Goal: Book appointment/travel/reservation

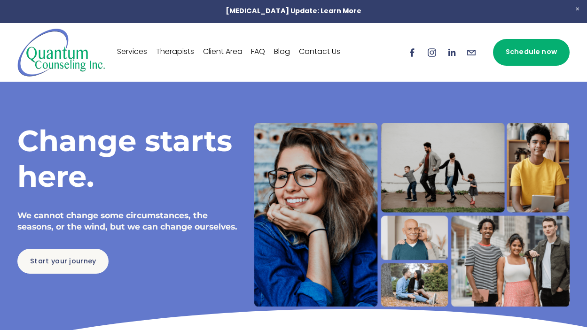
click at [137, 53] on link "Services" at bounding box center [132, 52] width 30 height 15
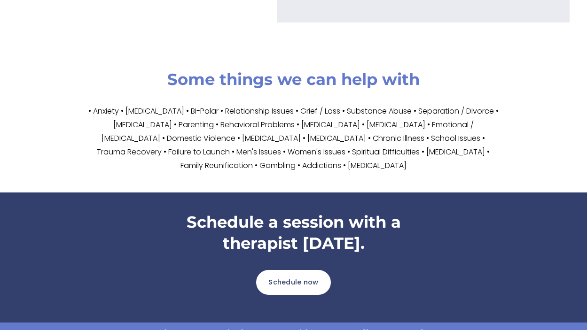
scroll to position [1503, 0]
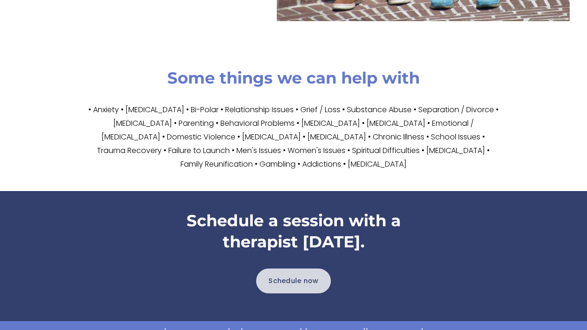
click at [316, 286] on link "Schedule now" at bounding box center [293, 281] width 75 height 25
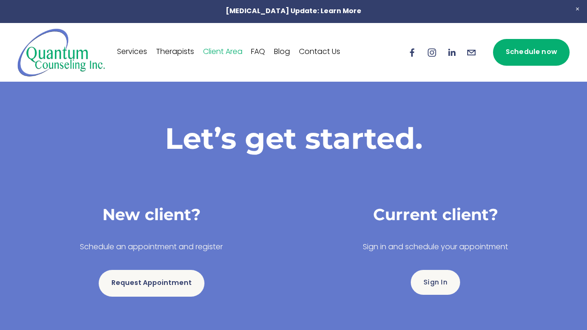
click at [164, 287] on link "Request Appointment" at bounding box center [151, 283] width 105 height 27
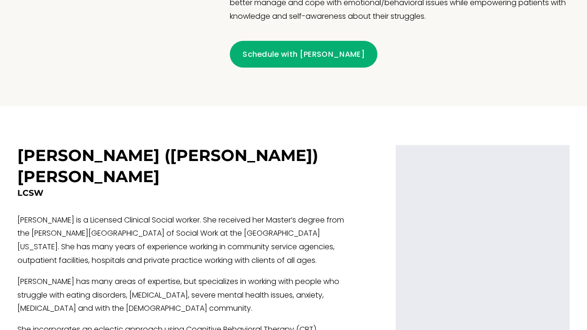
scroll to position [1456, 0]
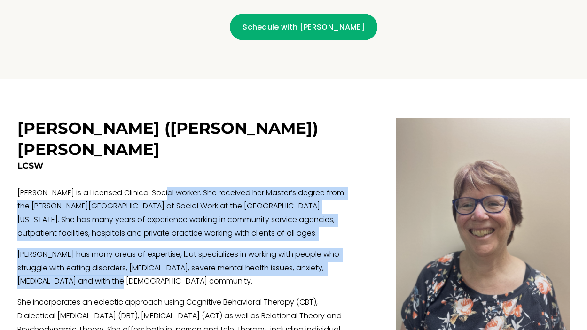
drag, startPoint x: 163, startPoint y: 132, endPoint x: 105, endPoint y: 226, distance: 110.3
click at [105, 226] on div "LCSW Kate is a Licensed Clinical Social worker. She received her Master’s degre…" at bounding box center [186, 279] width 339 height 239
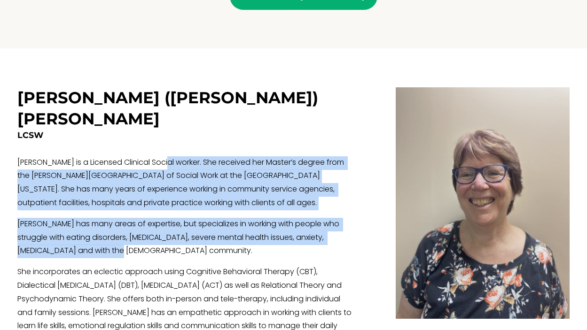
scroll to position [1503, 0]
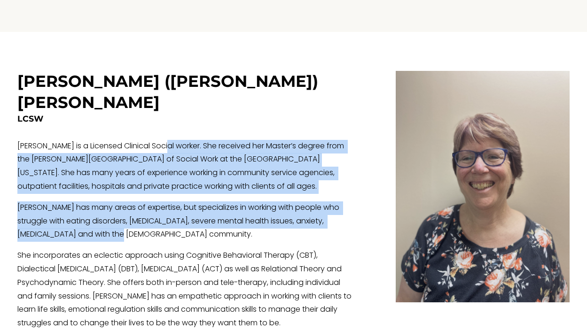
drag, startPoint x: 54, startPoint y: 198, endPoint x: 349, endPoint y: 280, distance: 306.3
click at [349, 280] on p "She incorporates an eclectic approach using Cognitive Behavioral Therapy (CBT),…" at bounding box center [186, 289] width 339 height 81
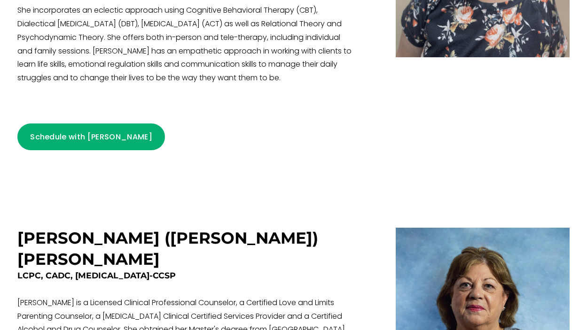
scroll to position [1784, 0]
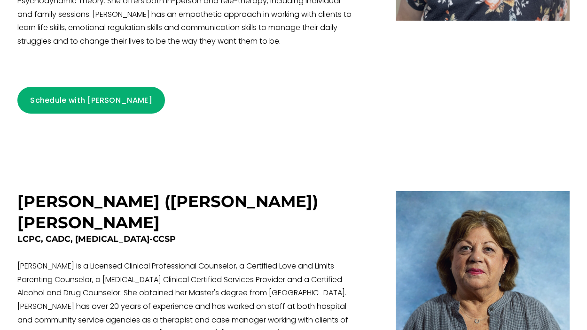
click at [339, 260] on p "Terri is a Licensed Clinical Professional Counselor, a Certified Love and Limit…" at bounding box center [186, 307] width 339 height 95
drag, startPoint x: 181, startPoint y: 173, endPoint x: 155, endPoint y: 162, distance: 28.4
drag, startPoint x: 155, startPoint y: 162, endPoint x: 242, endPoint y: 205, distance: 96.8
click at [242, 260] on p "Terri is a Licensed Clinical Professional Counselor, a Certified Love and Limit…" at bounding box center [186, 307] width 339 height 95
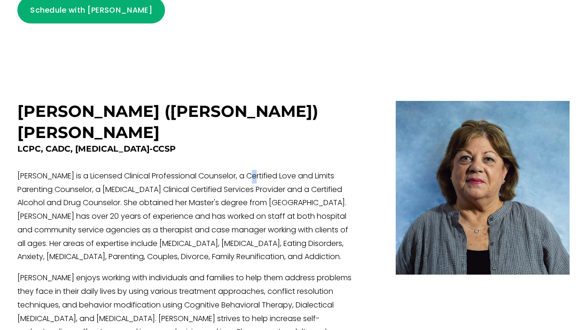
scroll to position [1878, 0]
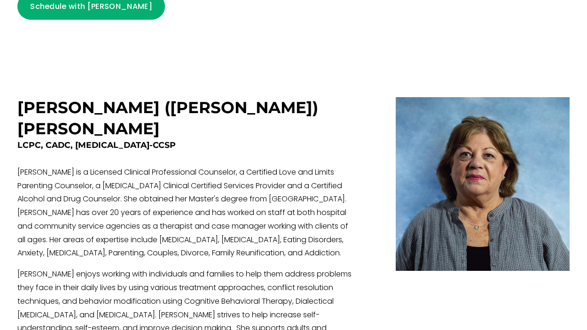
click at [280, 176] on p "Terri is a Licensed Clinical Professional Counselor, a Certified Love and Limit…" at bounding box center [186, 213] width 339 height 95
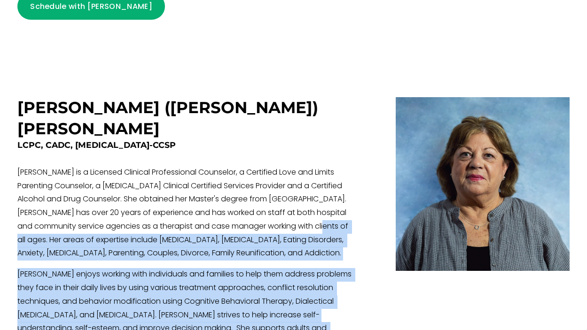
drag, startPoint x: 299, startPoint y: 163, endPoint x: 298, endPoint y: 301, distance: 138.1
click at [298, 301] on div "LCPC, CADC, ADHD-CCSP Terri is a Licensed Clinical Professional Counselor, a Ce…" at bounding box center [186, 271] width 339 height 264
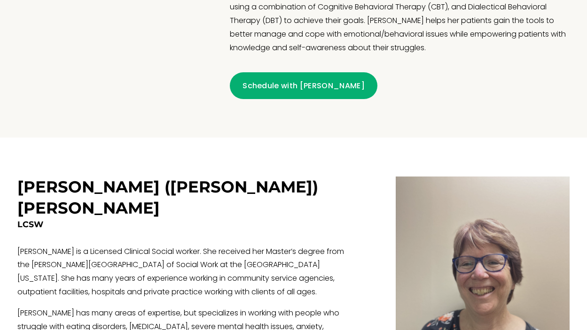
scroll to position [1392, 0]
